Goal: Information Seeking & Learning: Learn about a topic

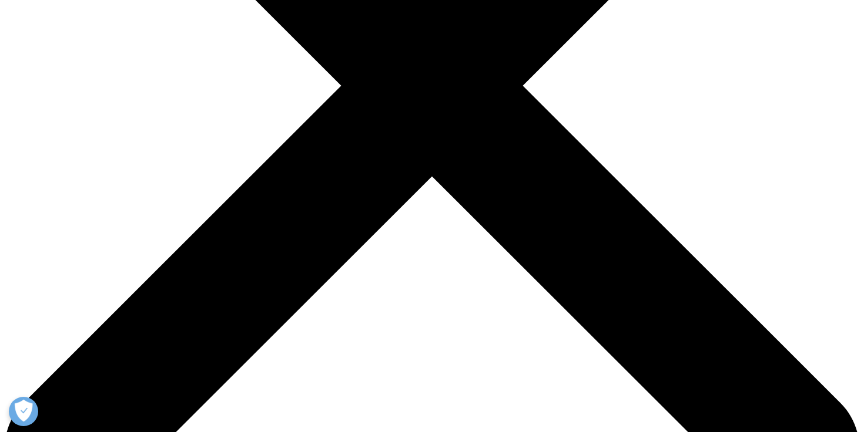
scroll to position [359, 0]
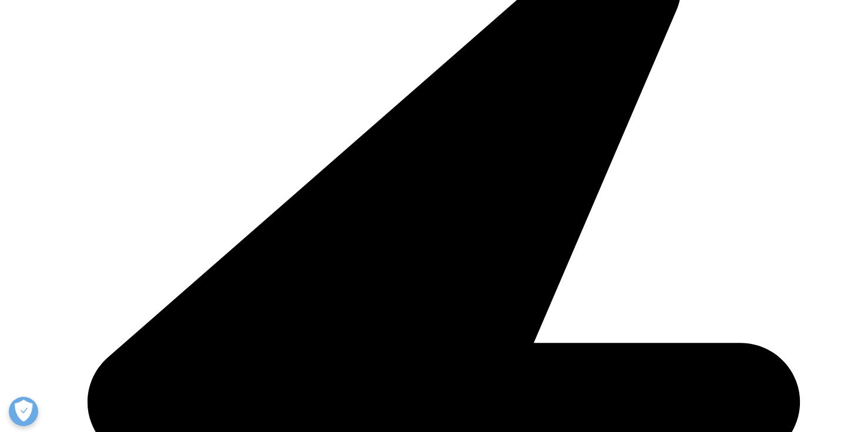
drag, startPoint x: 294, startPoint y: 311, endPoint x: 236, endPoint y: 295, distance: 59.9
copy p "target identification, clinical data review, literature review, market assessme…"
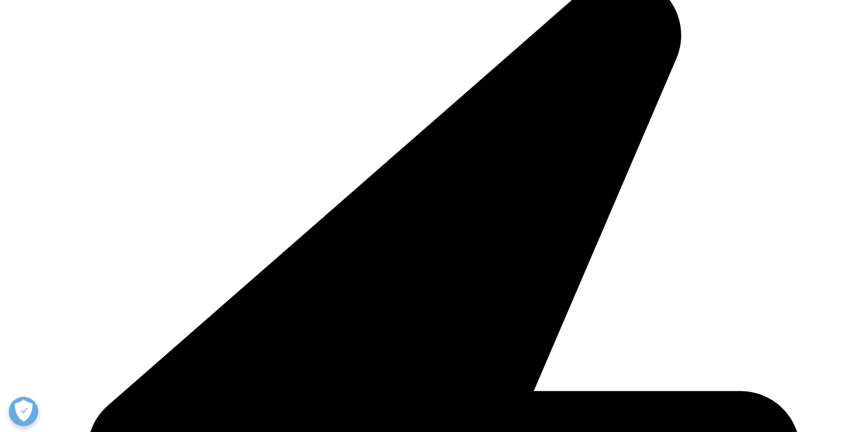
scroll to position [311, 0]
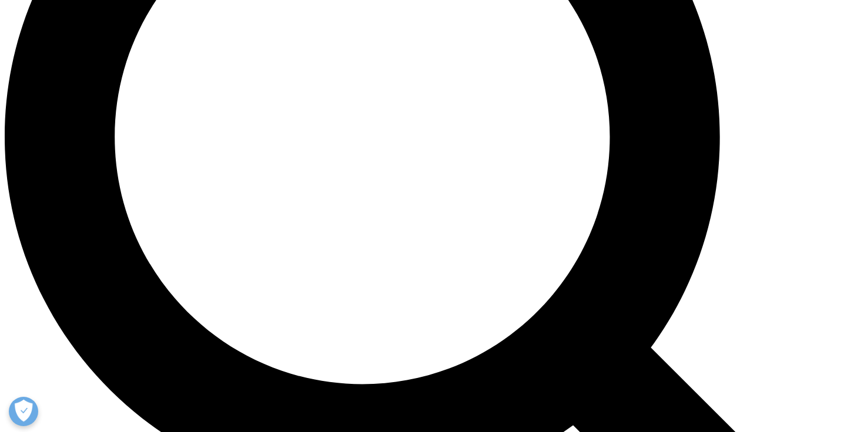
scroll to position [1094, 0]
